Goal: Task Accomplishment & Management: Manage account settings

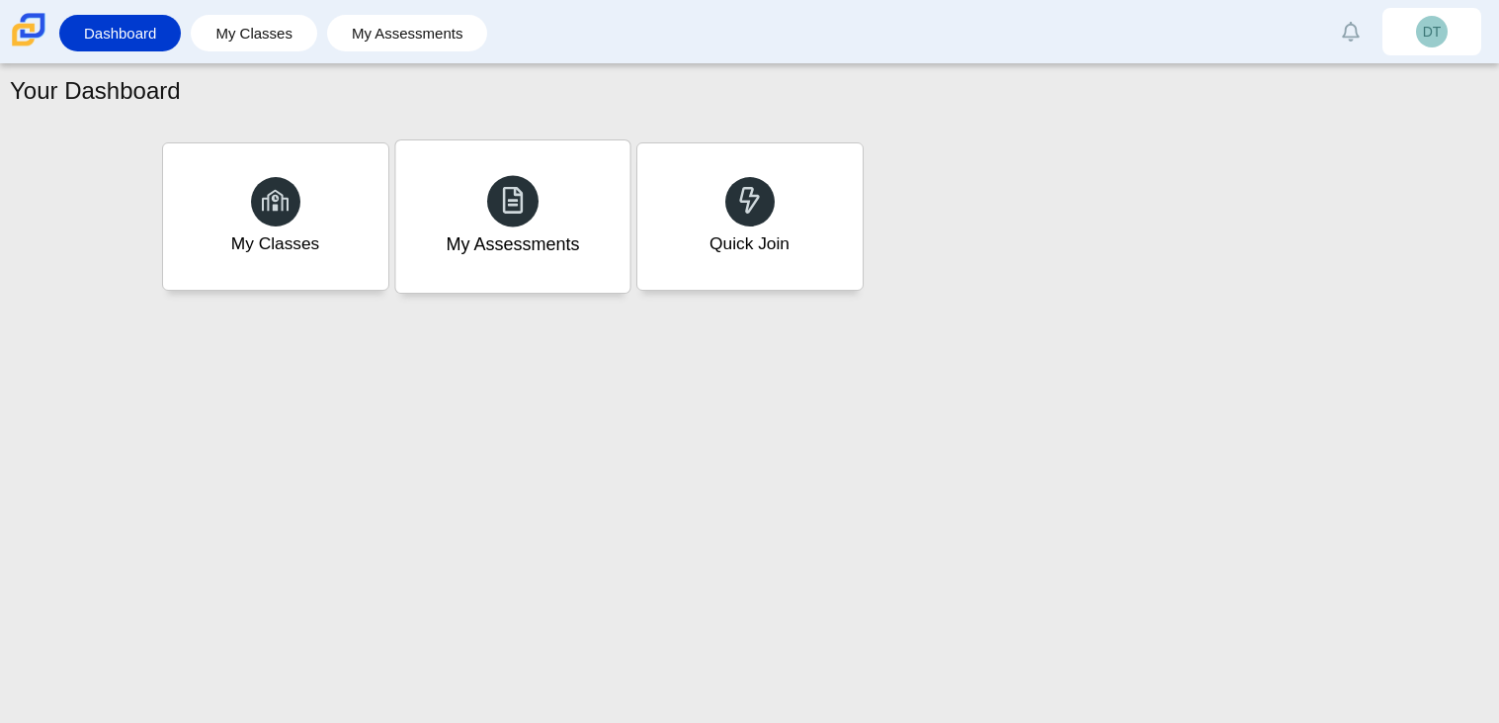
click at [506, 241] on div "My Assessments" at bounding box center [512, 244] width 133 height 26
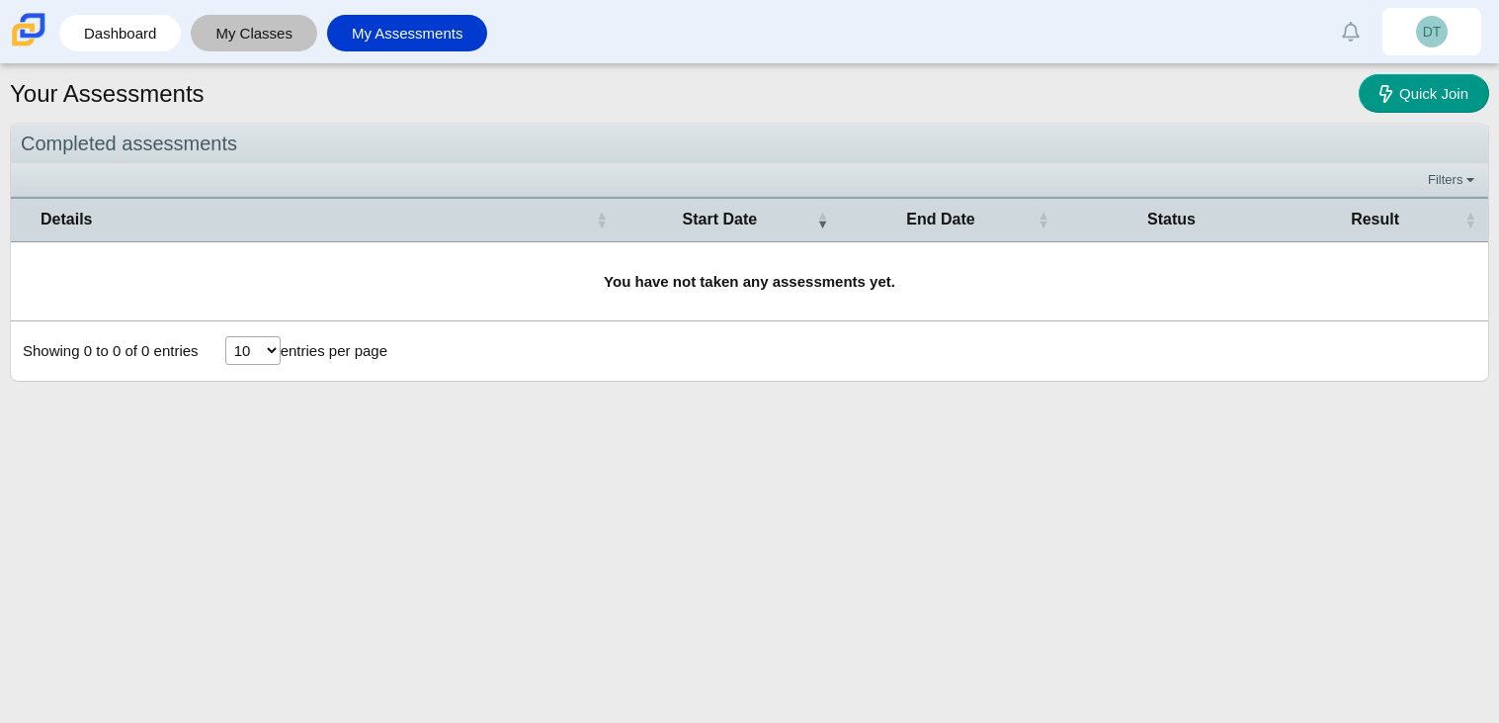
click at [249, 27] on link "My Classes" at bounding box center [254, 33] width 107 height 37
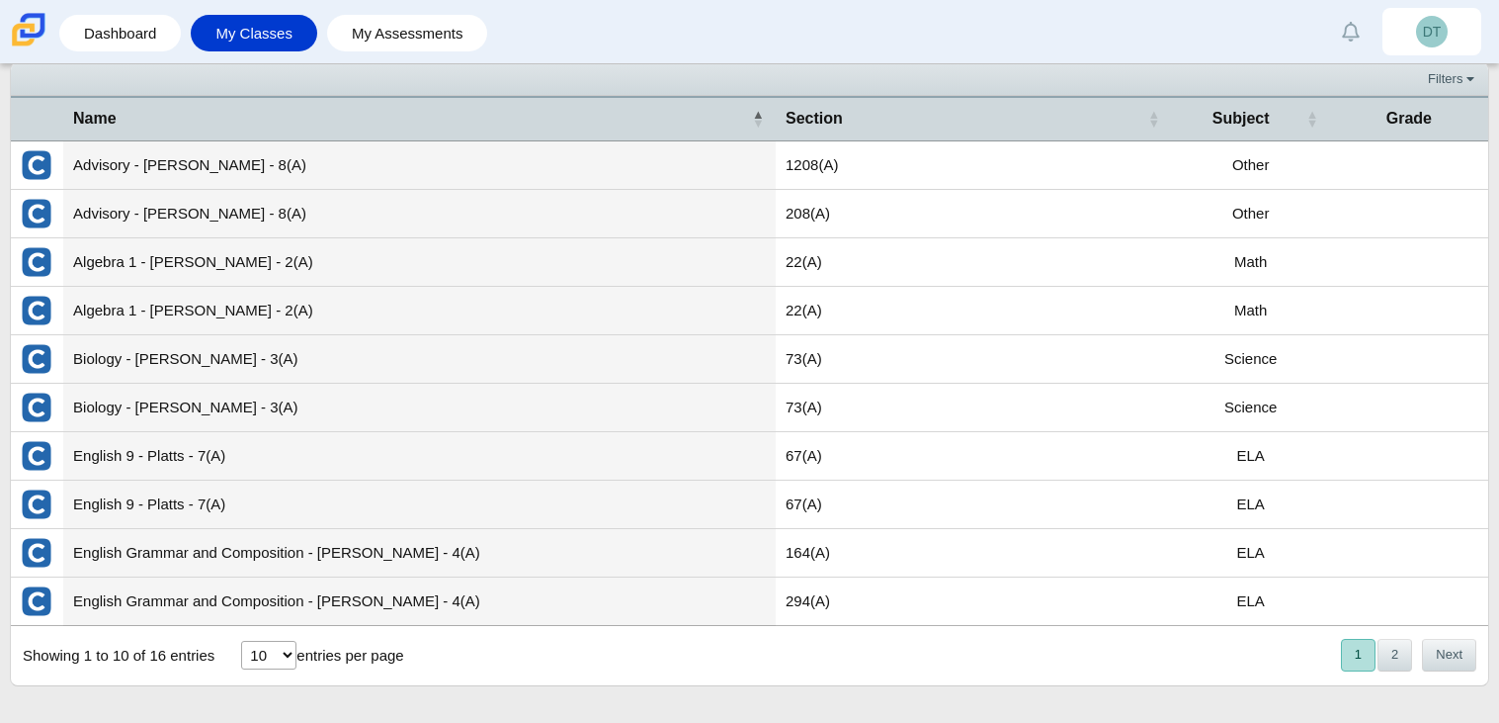
scroll to position [63, 0]
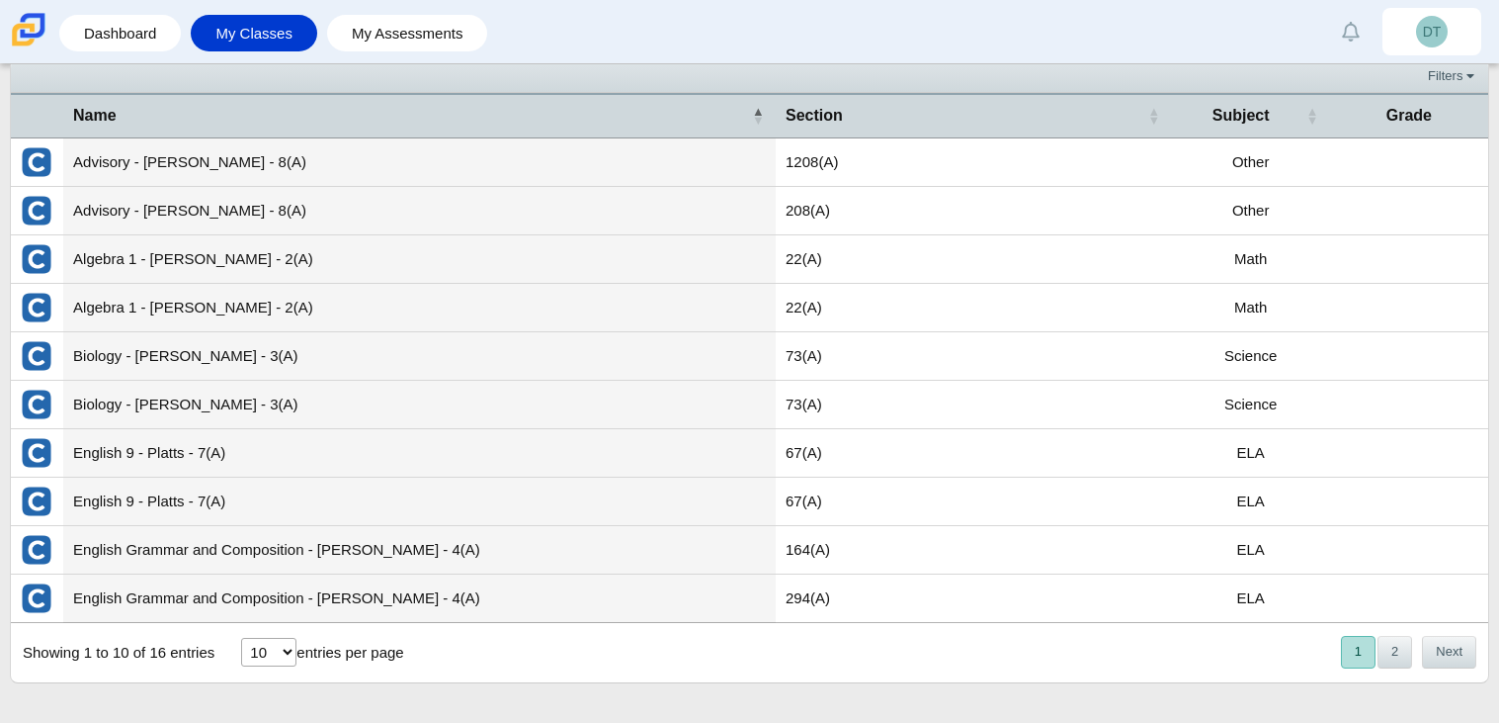
click at [90, 164] on td "Advisory - [PERSON_NAME] - 8(A)" at bounding box center [419, 162] width 713 height 48
click at [1324, 160] on td "Other" at bounding box center [1251, 162] width 158 height 48
click at [1438, 658] on button "Next" at bounding box center [1449, 652] width 54 height 33
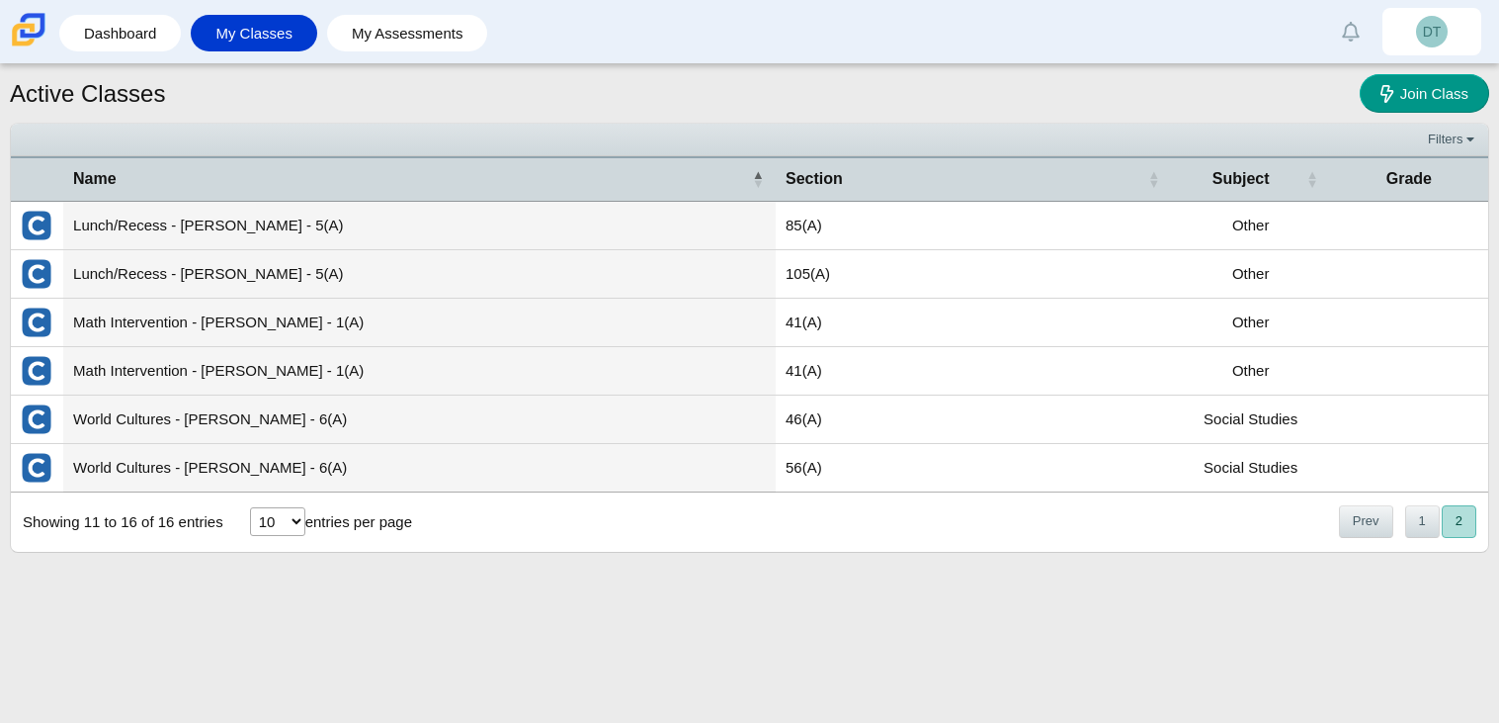
click at [94, 320] on td "Math Intervention - Fletcher - 1(A)" at bounding box center [419, 322] width 713 height 48
click at [230, 325] on td "Math Intervention - Fletcher - 1(A)" at bounding box center [419, 322] width 713 height 48
click at [810, 330] on td "41(A)" at bounding box center [974, 322] width 396 height 48
click at [39, 323] on img "External class connected through Clever" at bounding box center [37, 322] width 32 height 32
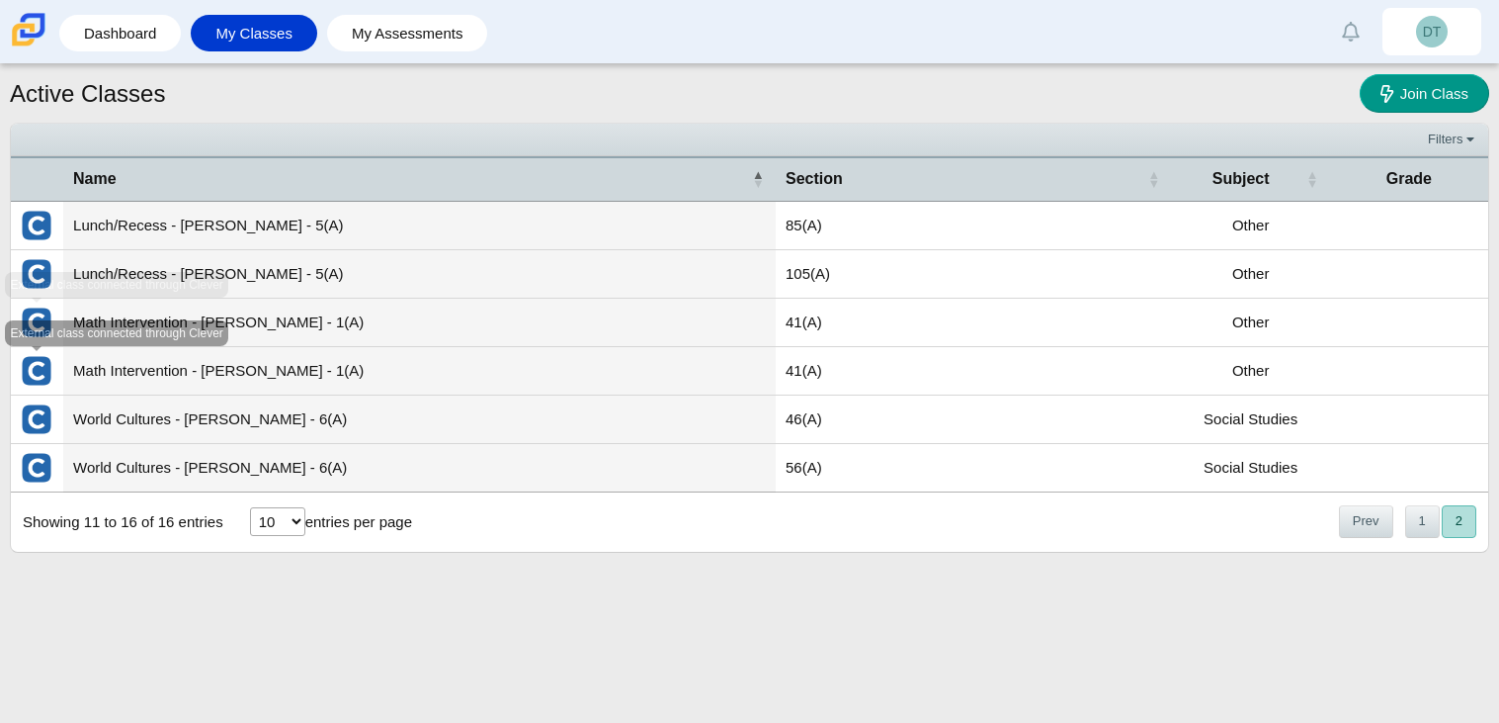
click at [39, 377] on img "External class connected through Clever" at bounding box center [37, 371] width 32 height 32
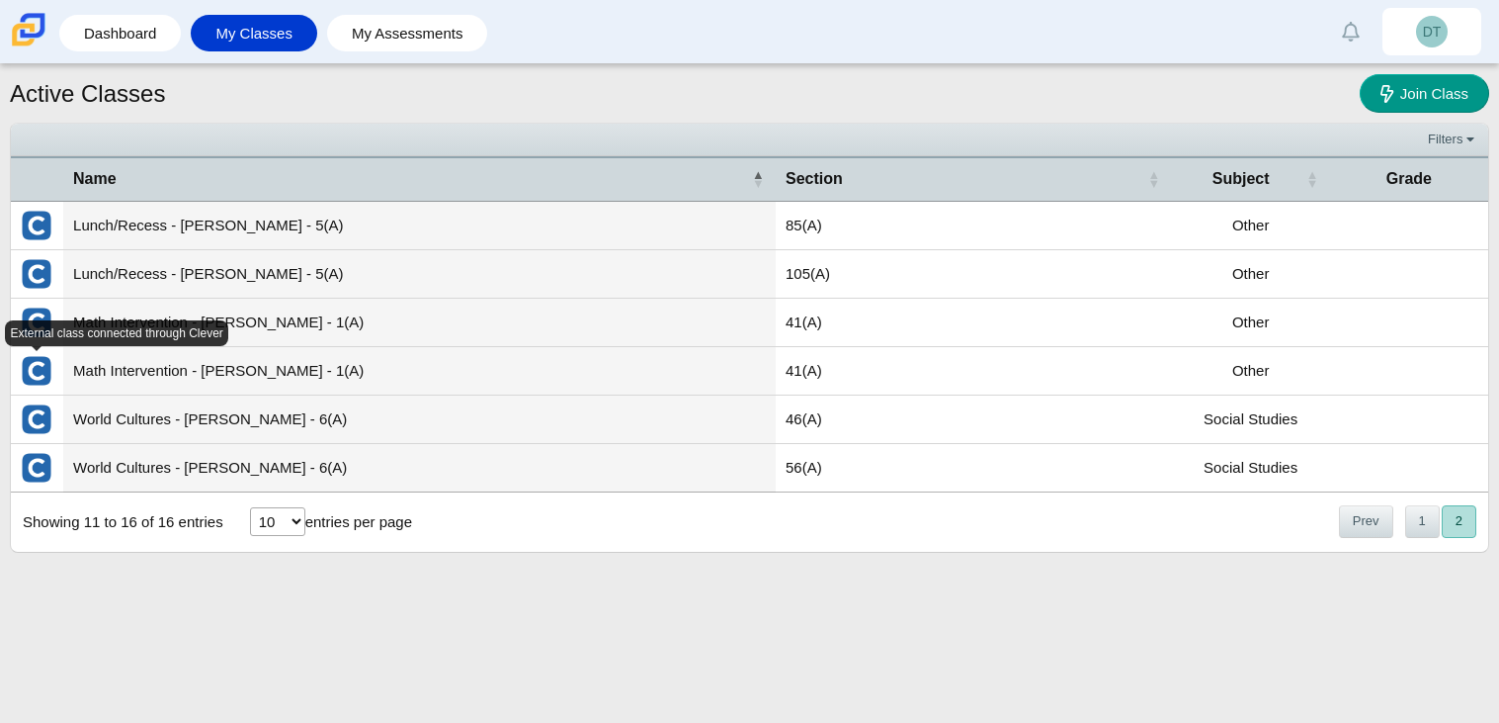
click at [39, 377] on img "External class connected through Clever" at bounding box center [37, 371] width 32 height 32
click at [463, 370] on td "Math Intervention - Fletcher - 1(A)" at bounding box center [419, 371] width 713 height 48
click at [748, 388] on td "Math Intervention - Fletcher - 1(A)" at bounding box center [419, 371] width 713 height 48
click at [865, 395] on td "46(A)" at bounding box center [974, 419] width 396 height 48
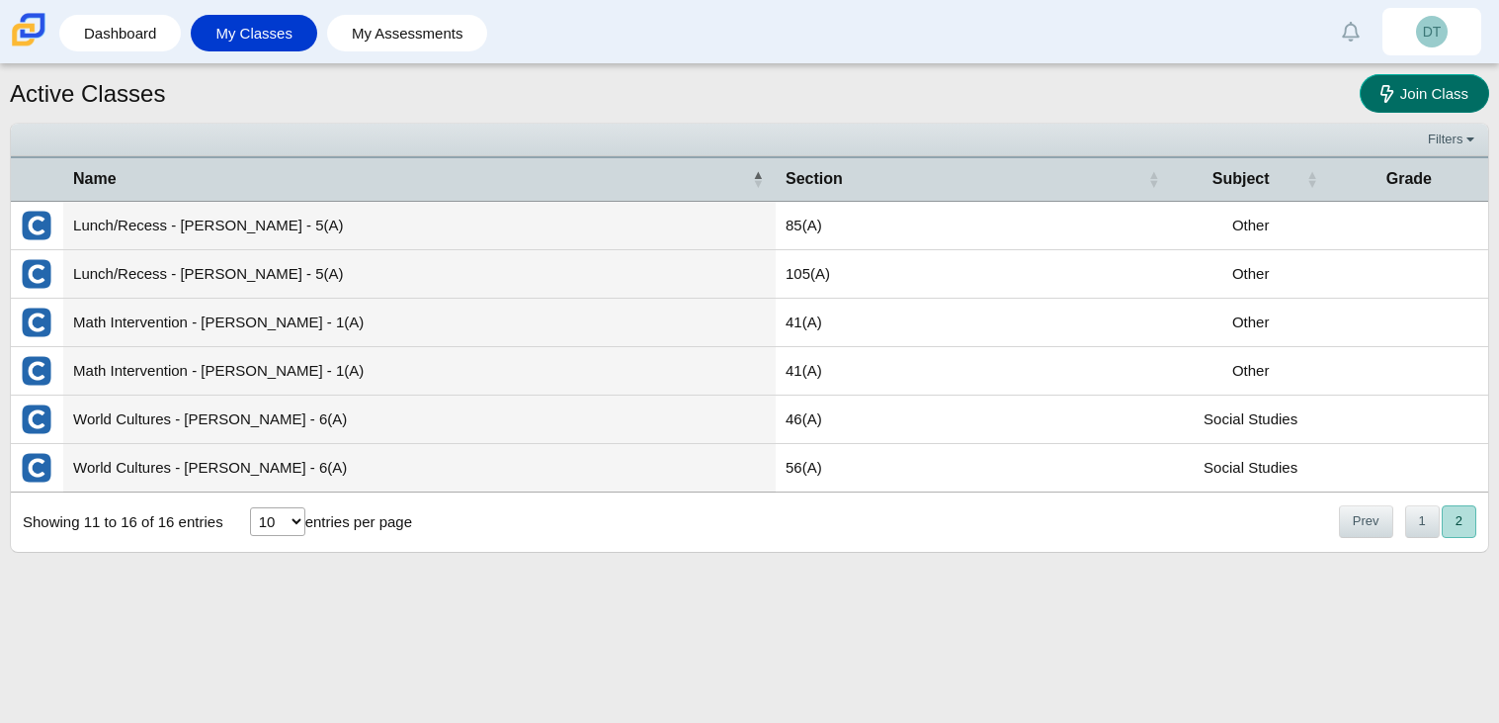
click at [1414, 103] on link "Join Class" at bounding box center [1424, 93] width 129 height 39
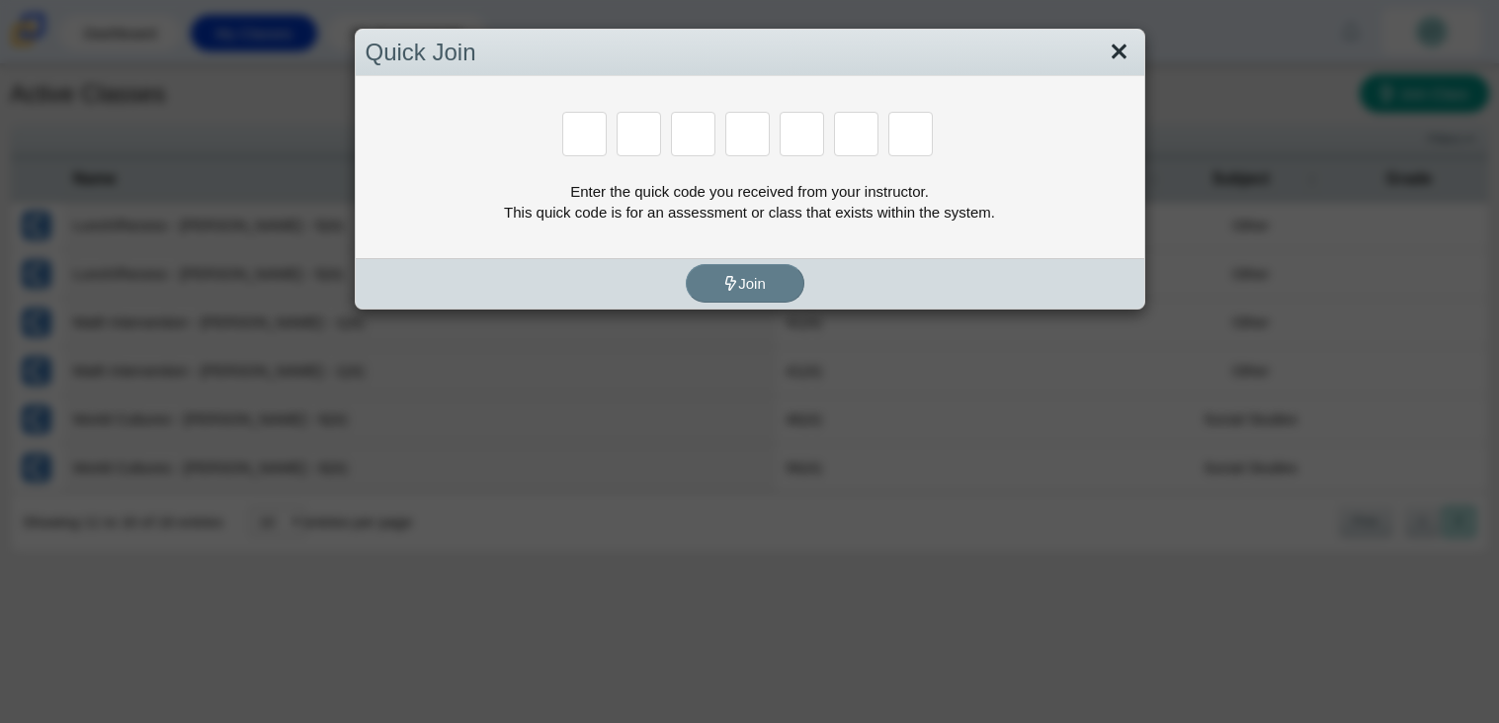
click at [1121, 55] on link "Close" at bounding box center [1119, 53] width 31 height 34
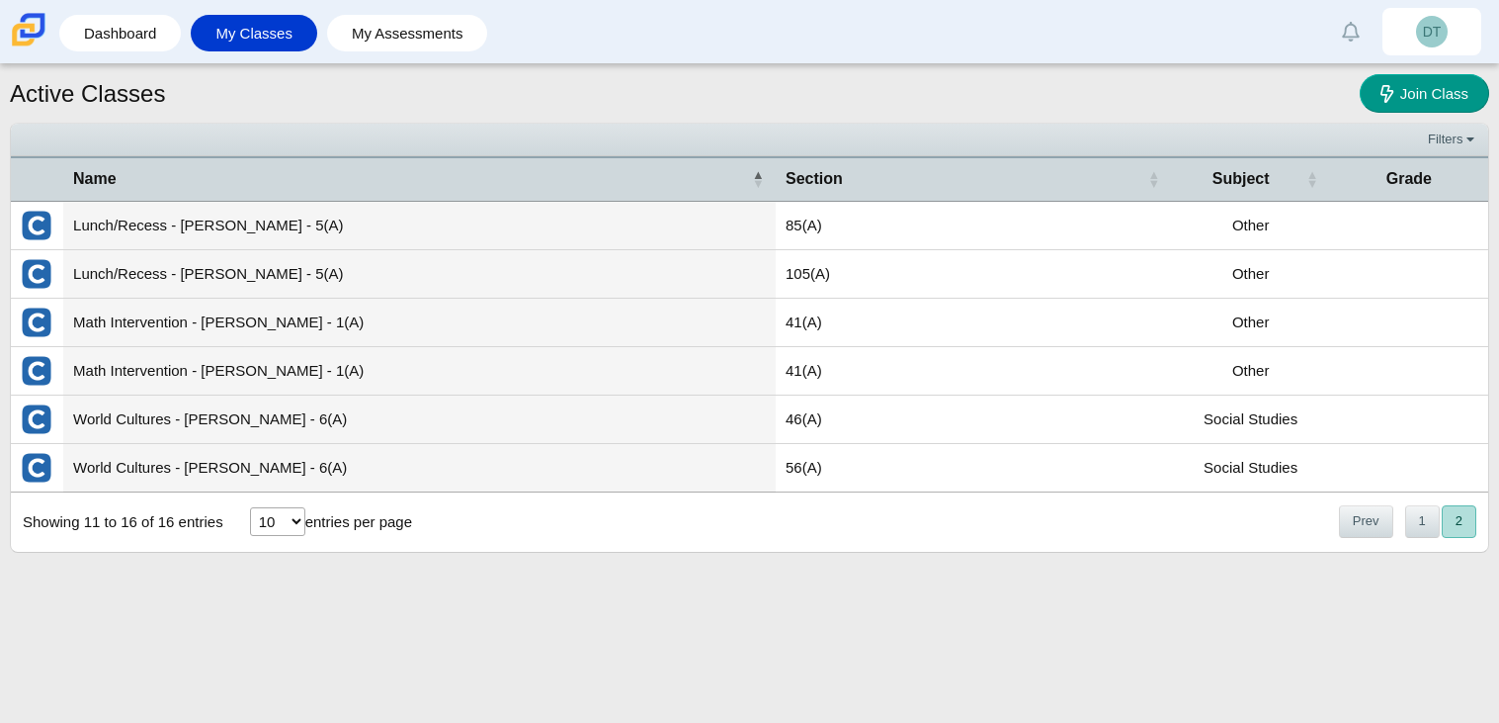
click at [56, 402] on td at bounding box center [37, 419] width 52 height 48
click at [118, 419] on td "World Cultures - Weigel - 6(A)" at bounding box center [419, 419] width 713 height 48
click at [448, 31] on link "My Assessments" at bounding box center [407, 33] width 141 height 37
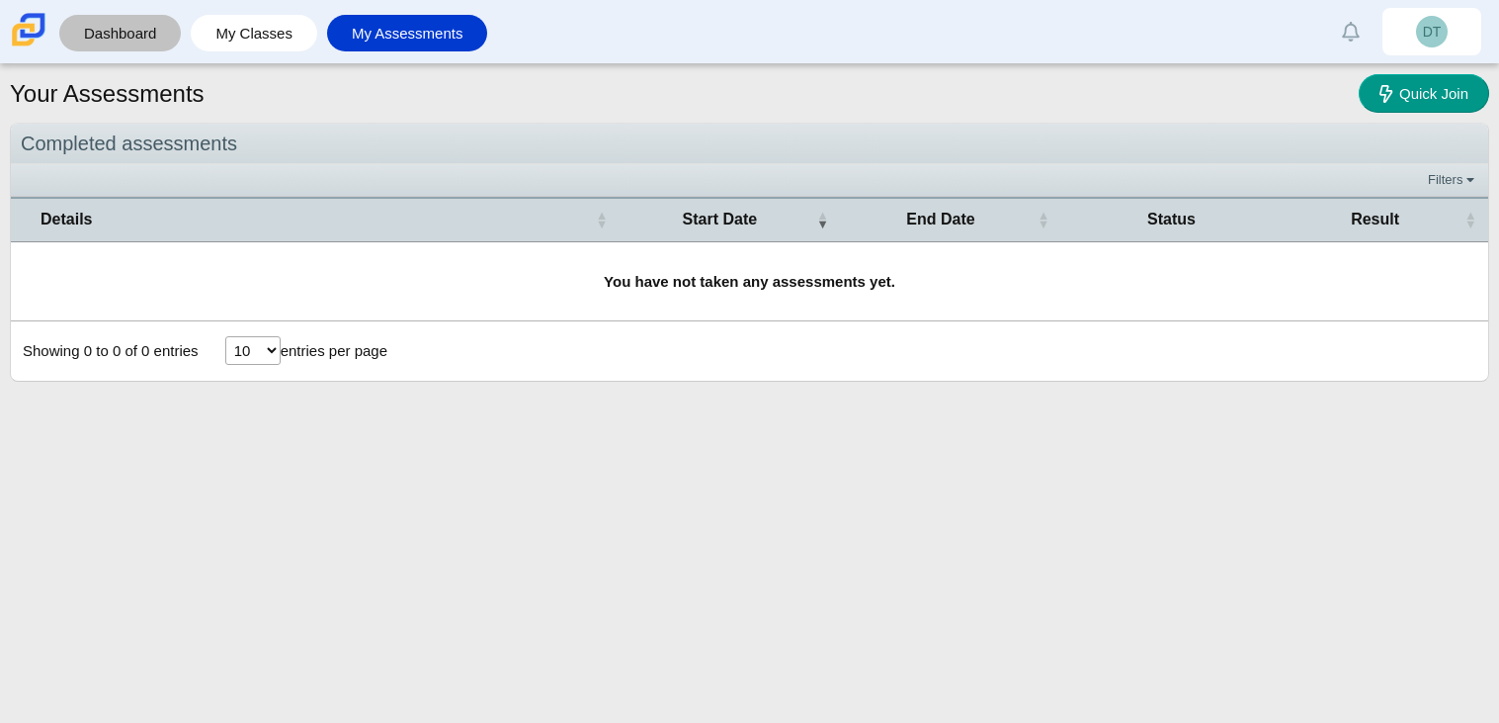
click at [148, 28] on link "Dashboard" at bounding box center [120, 33] width 102 height 37
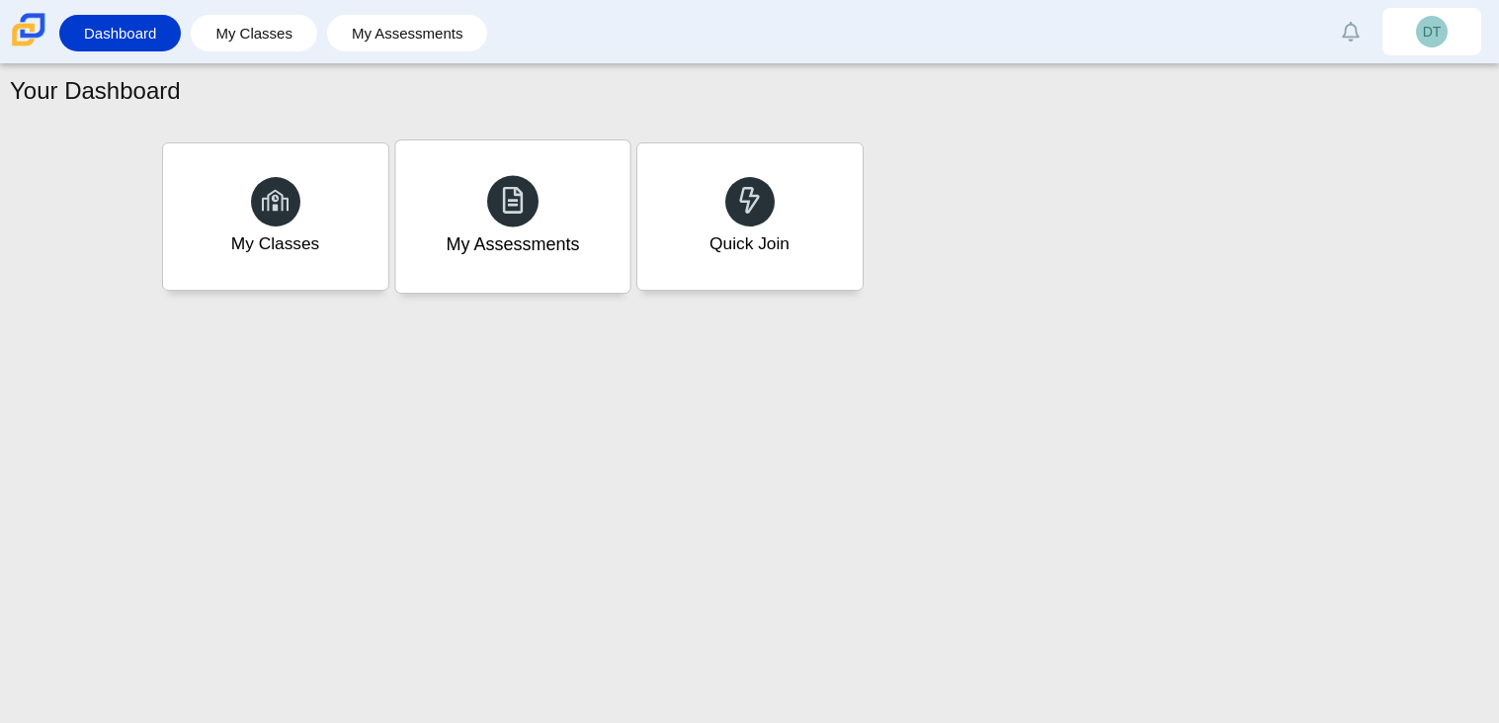
click at [509, 257] on div "My Assessments" at bounding box center [512, 216] width 234 height 152
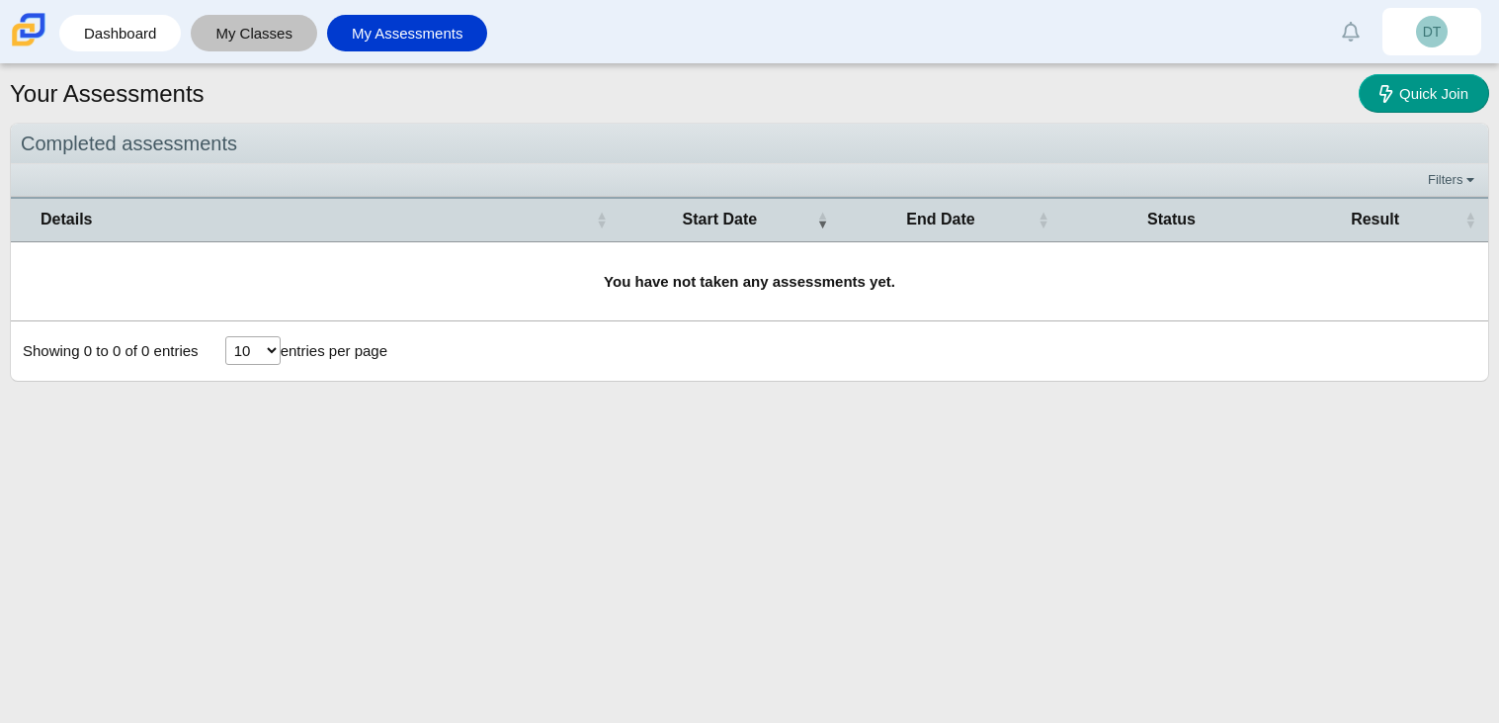
click at [282, 33] on link "My Classes" at bounding box center [254, 33] width 107 height 37
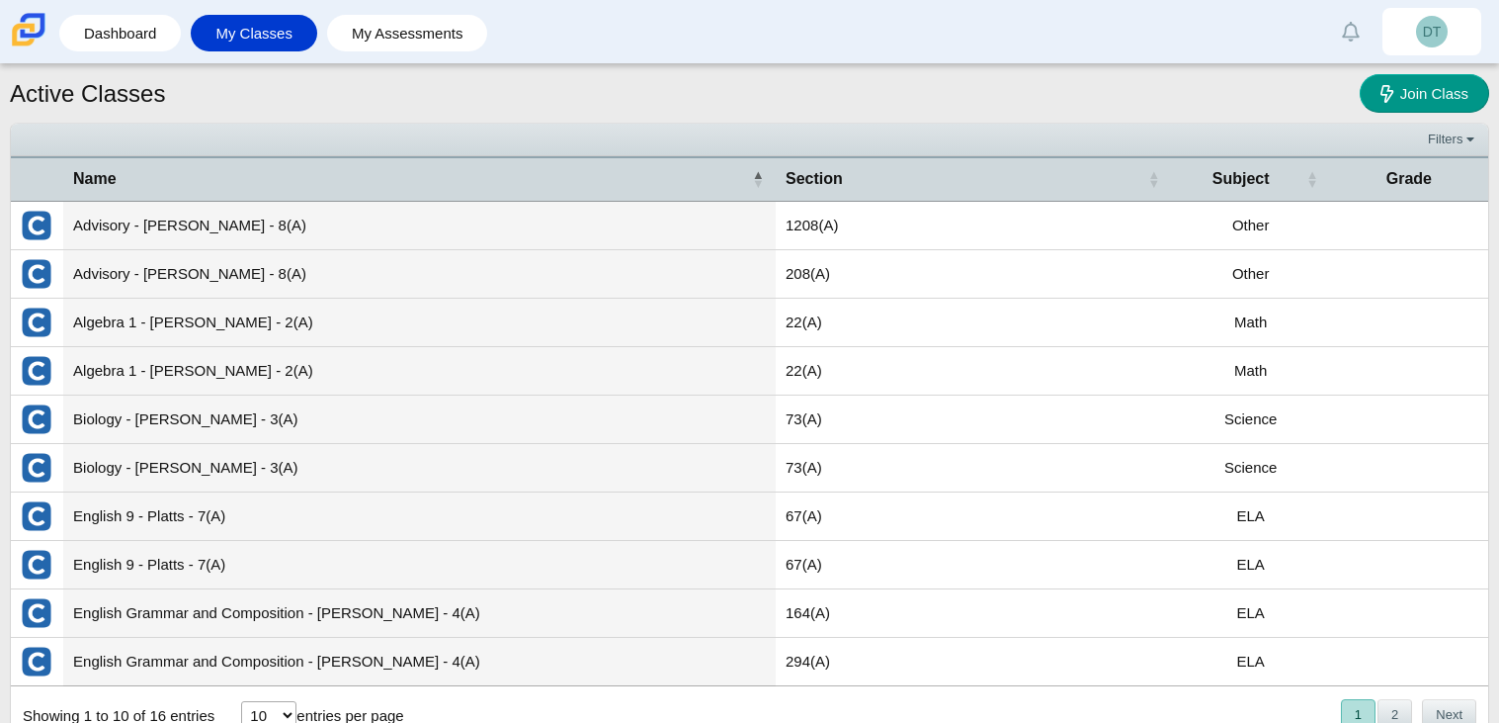
click at [87, 225] on td "Advisory - Patton - 8(A)" at bounding box center [419, 226] width 713 height 48
click at [231, 230] on td "Advisory - Patton - 8(A)" at bounding box center [419, 226] width 713 height 48
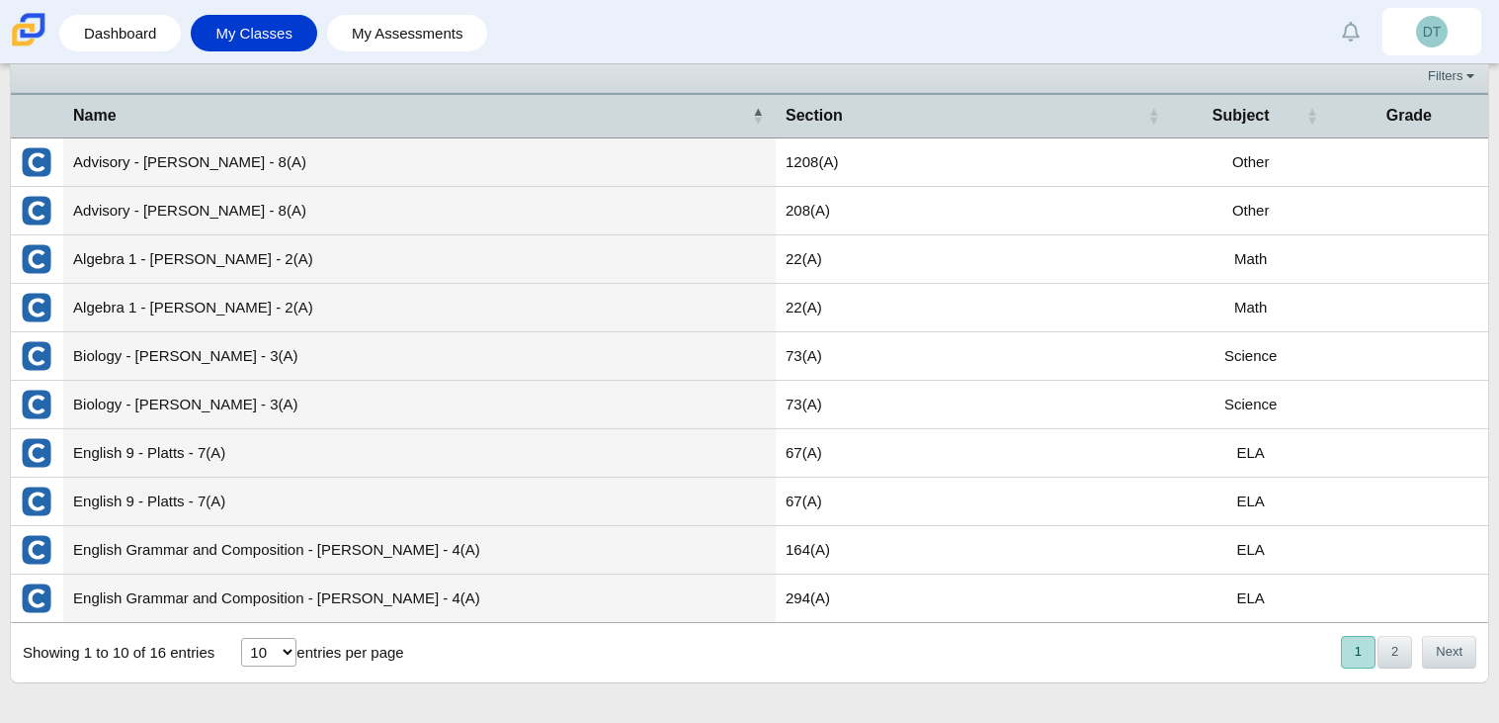
click at [1422, 173] on td at bounding box center [1409, 162] width 158 height 48
click at [339, 538] on td "English Grammar and Composition - Torrence - 4(A)" at bounding box center [419, 550] width 713 height 48
